Goal: Task Accomplishment & Management: Use online tool/utility

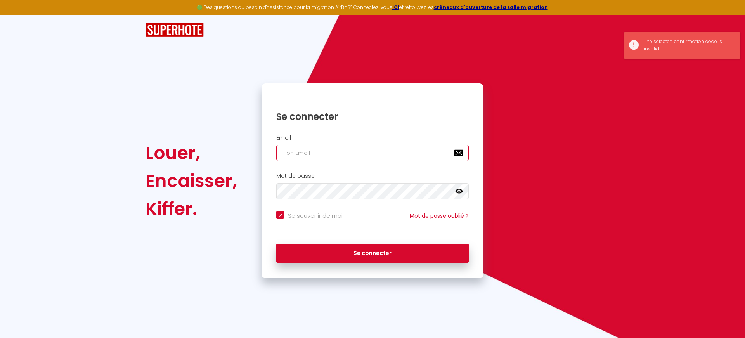
click at [323, 153] on input "email" at bounding box center [372, 153] width 193 height 16
type input "[EMAIL_ADDRESS][DOMAIN_NAME]"
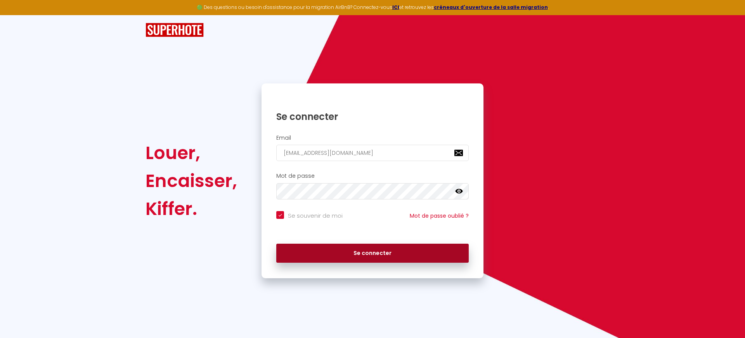
click at [365, 250] on button "Se connecter" at bounding box center [372, 253] width 193 height 19
checkbox input "true"
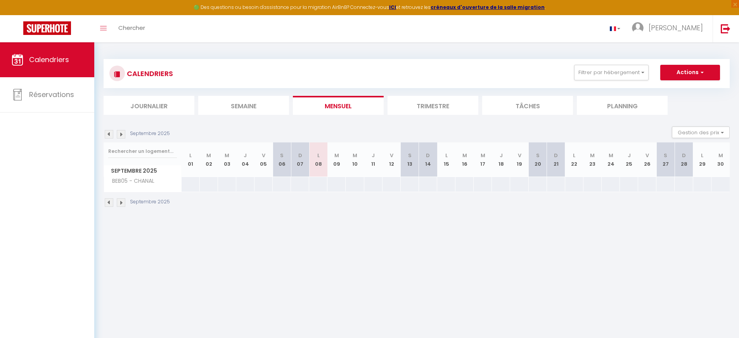
click at [122, 203] on img at bounding box center [121, 202] width 9 height 9
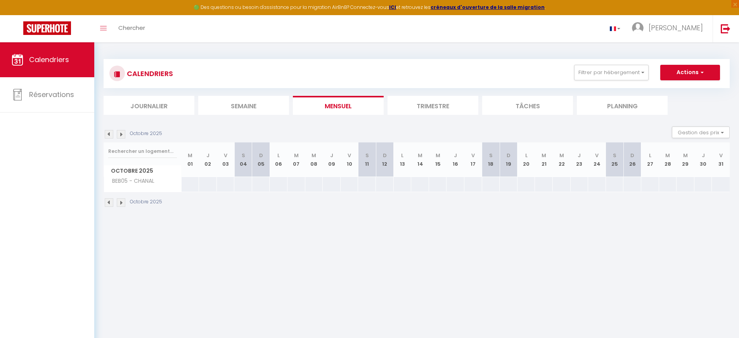
click at [122, 203] on img at bounding box center [121, 202] width 9 height 9
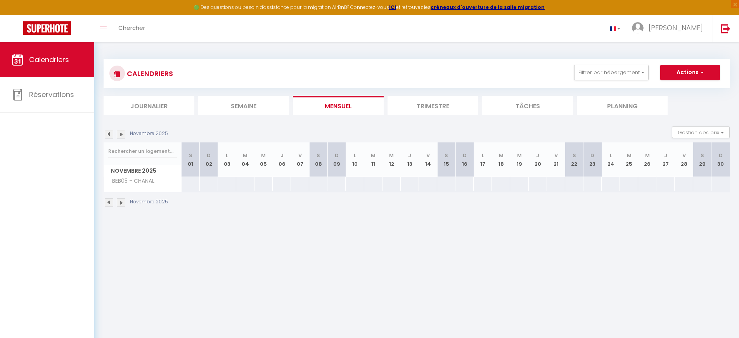
click at [430, 104] on li "Trimestre" at bounding box center [433, 105] width 91 height 19
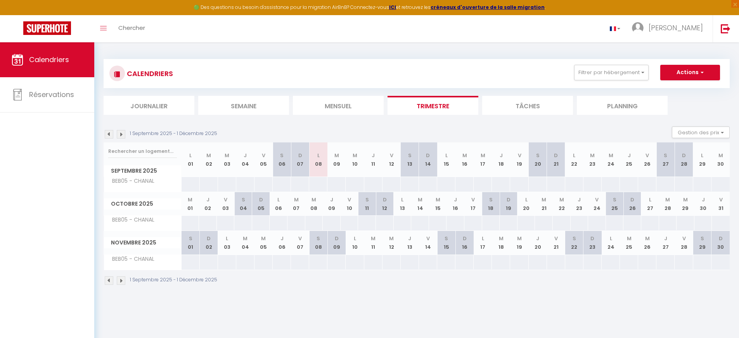
click at [122, 280] on img at bounding box center [121, 280] width 9 height 9
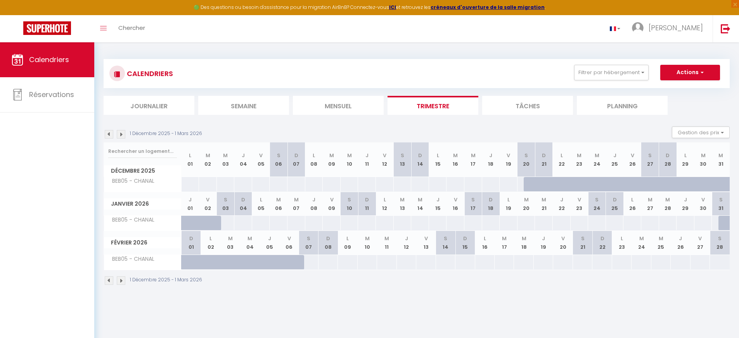
scroll to position [42, 0]
